Goal: Transaction & Acquisition: Subscribe to service/newsletter

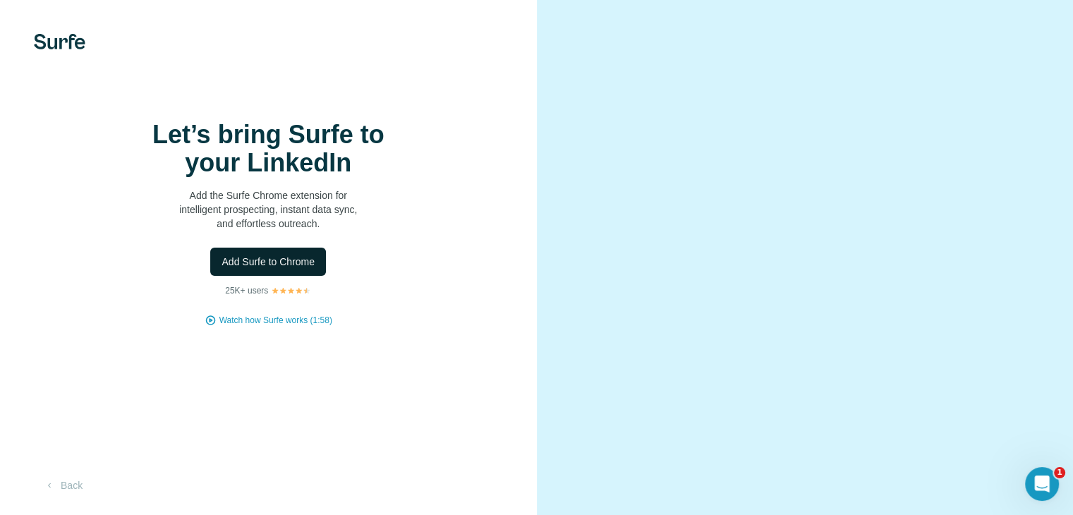
click at [295, 269] on span "Add Surfe to Chrome" at bounding box center [268, 262] width 93 height 14
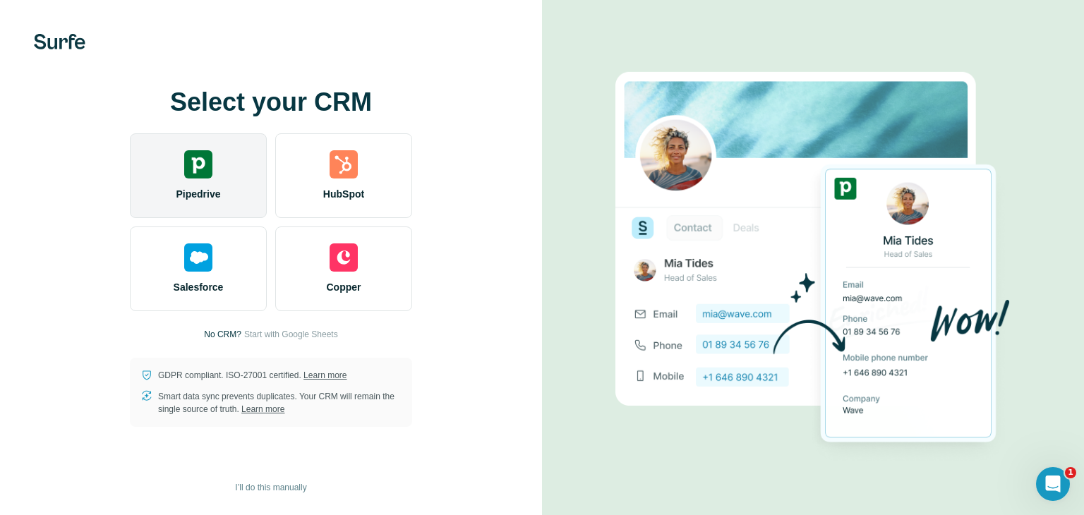
click at [214, 189] on span "Pipedrive" at bounding box center [198, 194] width 44 height 14
